Goal: Task Accomplishment & Management: Manage account settings

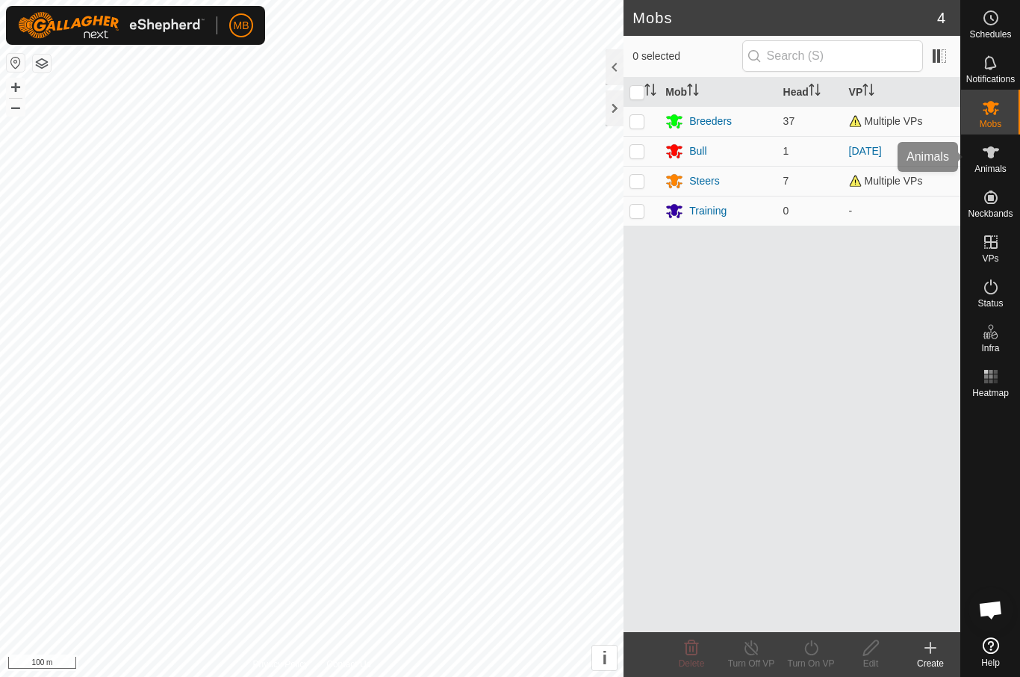
click at [1000, 150] on icon at bounding box center [991, 152] width 18 height 18
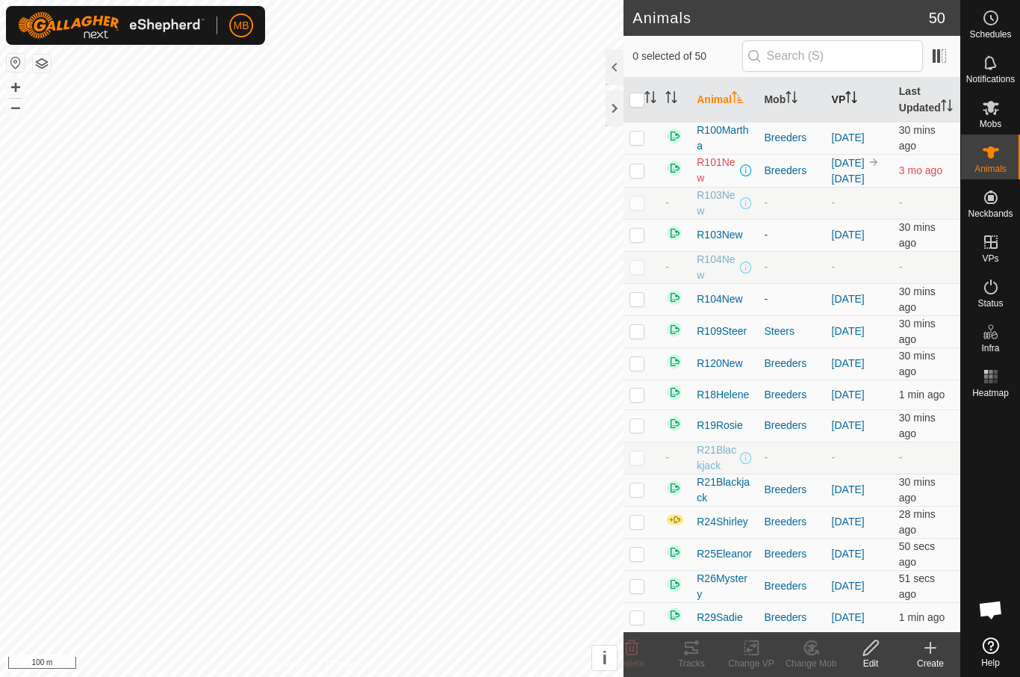
click at [836, 115] on th "VP" at bounding box center [859, 100] width 67 height 45
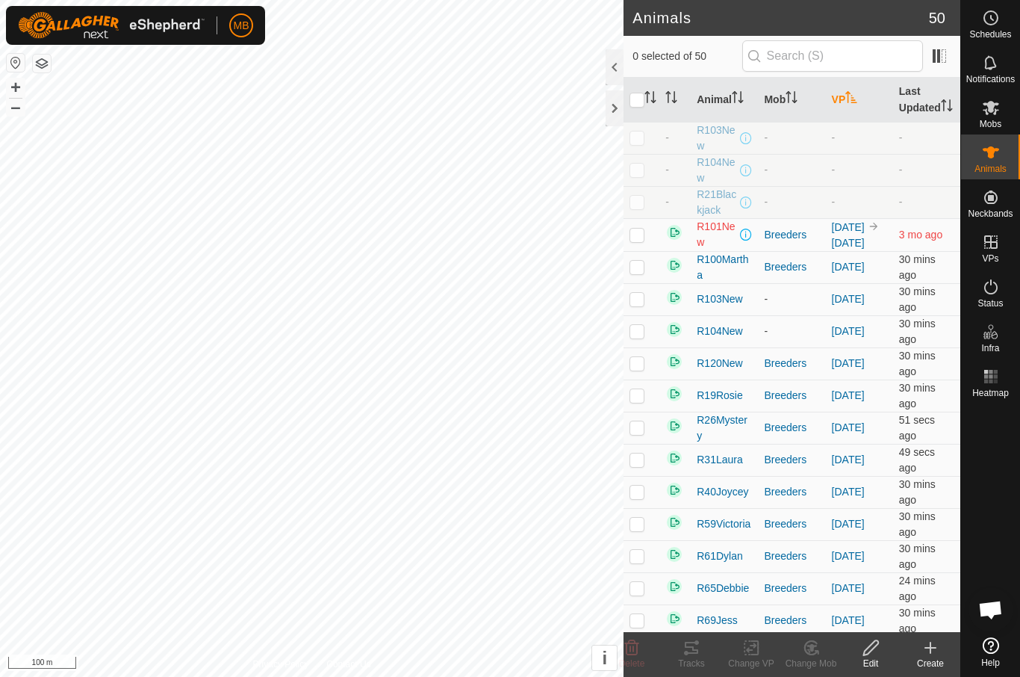
click at [849, 103] on icon "Activate to sort" at bounding box center [852, 97] width 12 height 12
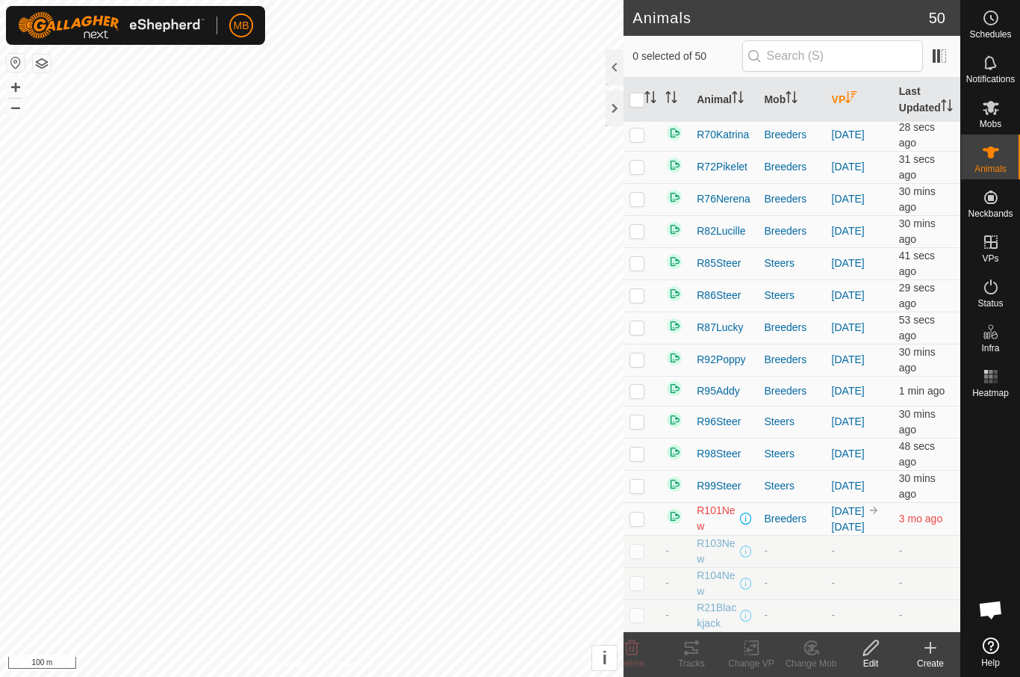
scroll to position [1111, 0]
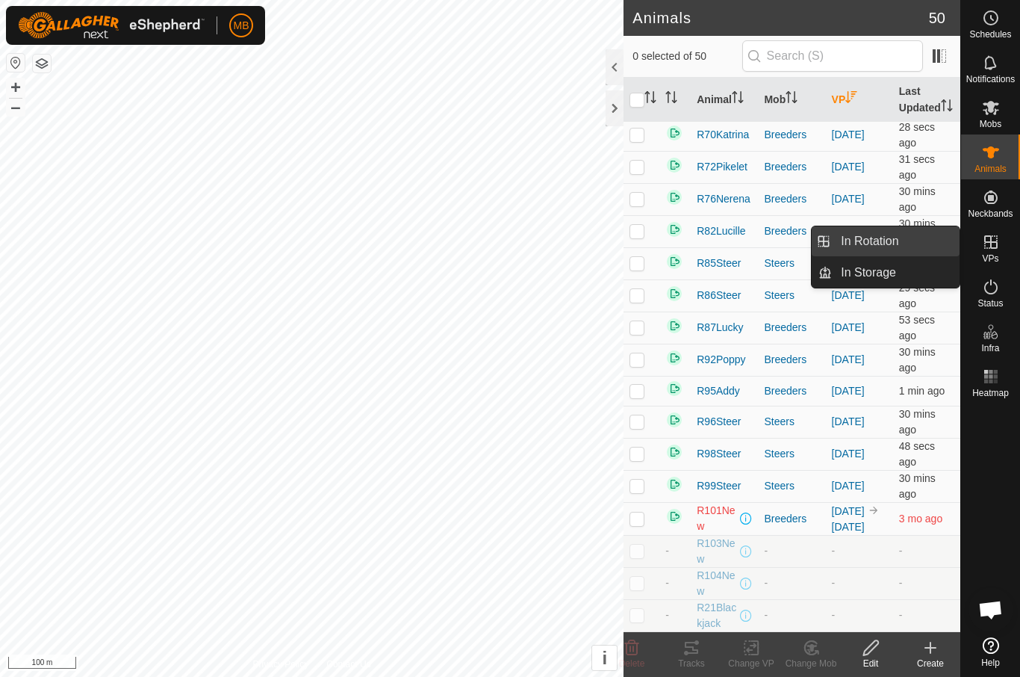
click at [919, 232] on link "In Rotation" at bounding box center [896, 241] width 128 height 30
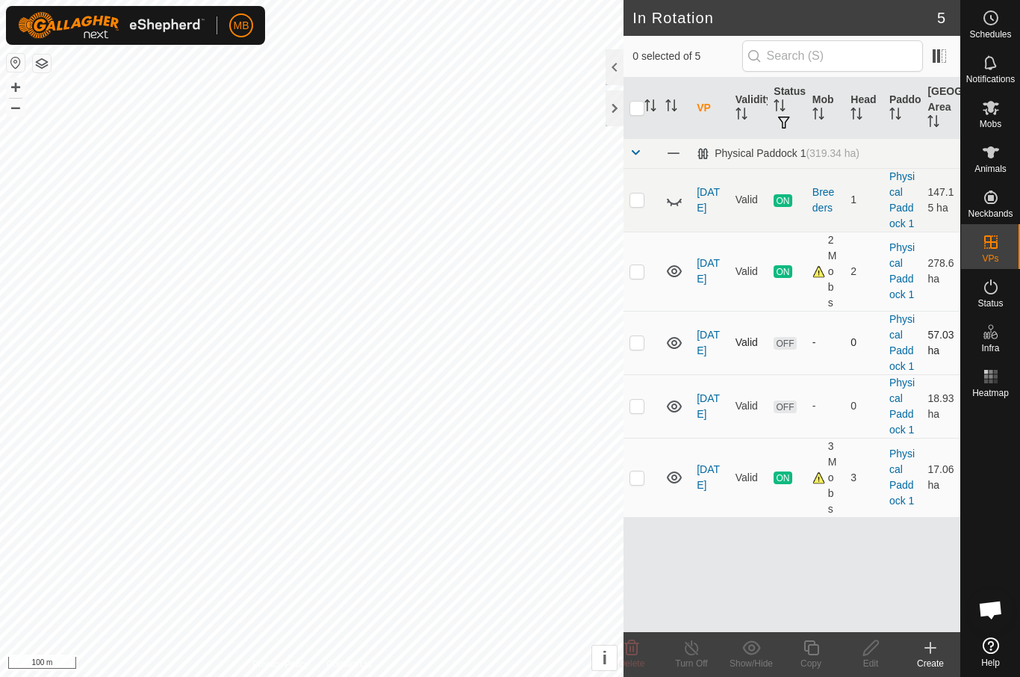
click at [642, 350] on td at bounding box center [642, 342] width 36 height 63
checkbox input "true"
click at [646, 411] on td at bounding box center [642, 405] width 36 height 63
checkbox input "true"
click at [642, 652] on delete-svg-icon at bounding box center [632, 648] width 60 height 18
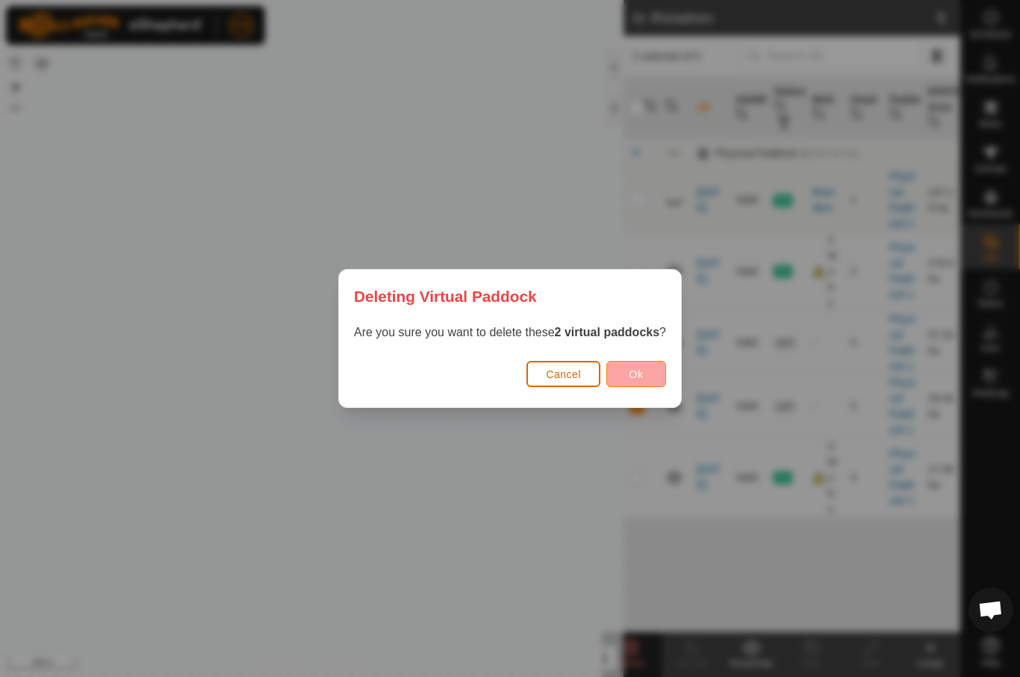
click at [644, 373] on span "Ok" at bounding box center [637, 374] width 14 height 12
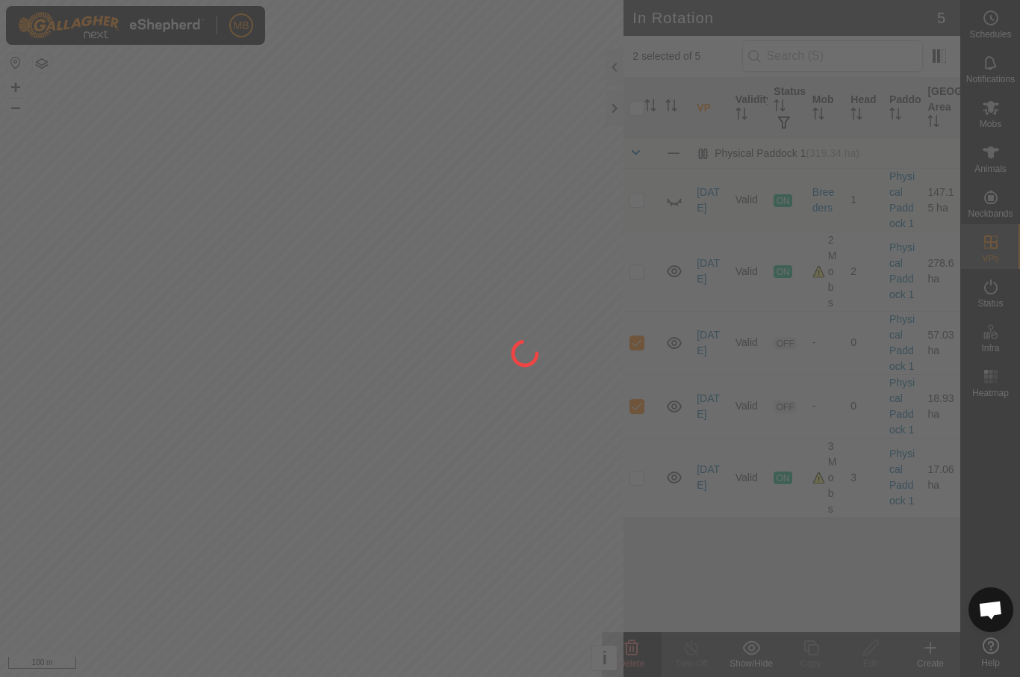
checkbox input "false"
